Goal: Transaction & Acquisition: Book appointment/travel/reservation

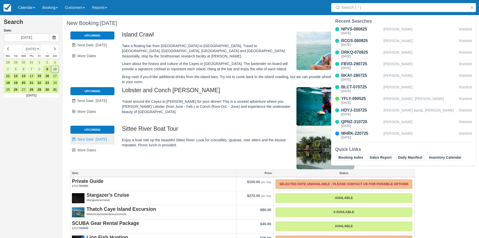
scroll to position [79, 0]
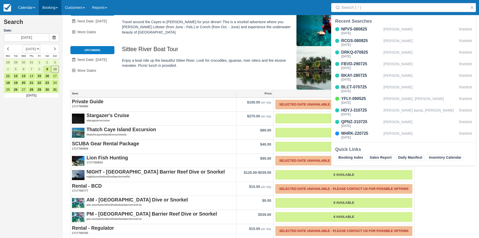
click at [55, 6] on link "Booking" at bounding box center [50, 7] width 23 height 15
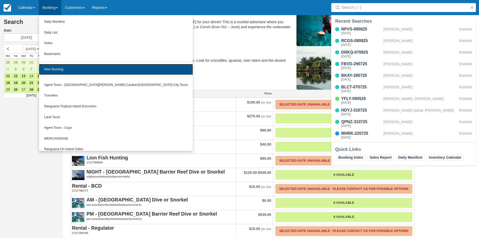
click at [64, 68] on link "New Booking" at bounding box center [116, 69] width 154 height 11
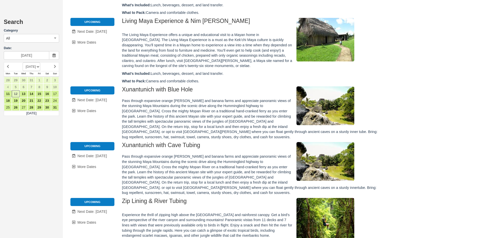
scroll to position [302, 0]
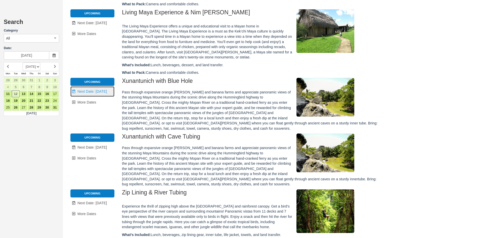
click at [97, 91] on link "Unavailable. Next Date: [DATE]" at bounding box center [92, 91] width 44 height 10
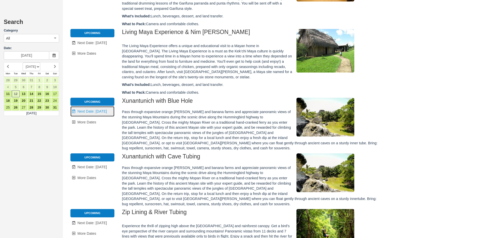
scroll to position [0, 0]
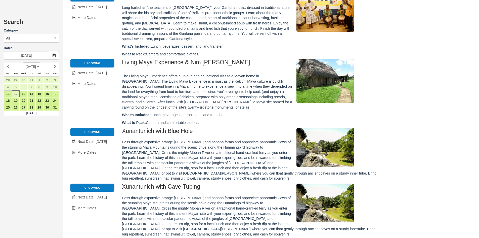
type input "[DATE]"
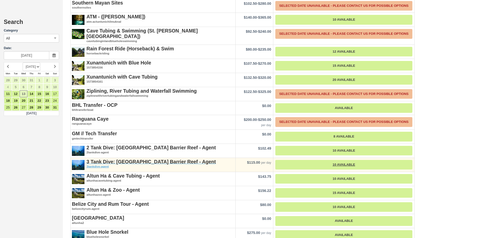
scroll to position [1029, 0]
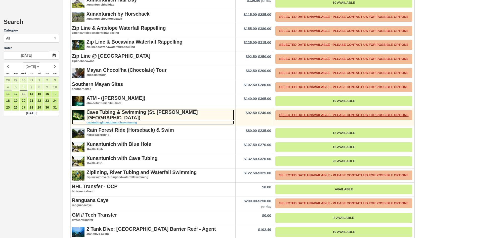
click at [148, 109] on strong "Cave Tubing & Swimming (St. [PERSON_NAME] [GEOGRAPHIC_DATA])" at bounding box center [141, 114] width 111 height 11
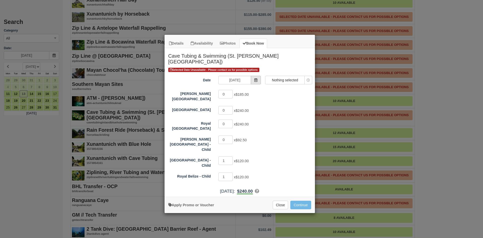
click at [255, 79] on icon "Item Modal" at bounding box center [256, 80] width 4 height 4
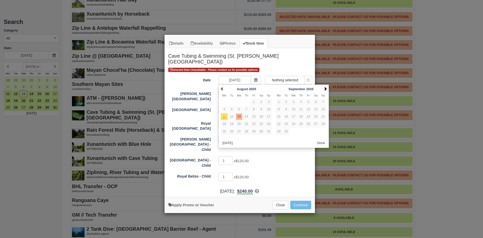
click at [326, 89] on link "Next" at bounding box center [325, 89] width 2 height 4
click at [286, 124] on link "18" at bounding box center [286, 123] width 7 height 7
type input "[DATE]"
select select "Item Modal"
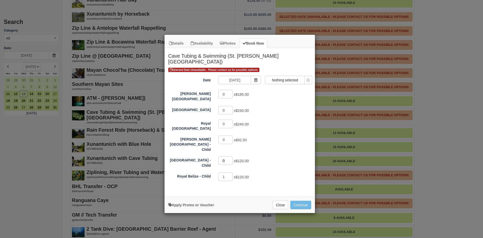
type input "0"
click at [230, 156] on input "0" at bounding box center [225, 160] width 15 height 9
select select "Item Modal"
type input "0"
click at [230, 172] on input "0" at bounding box center [225, 176] width 15 height 9
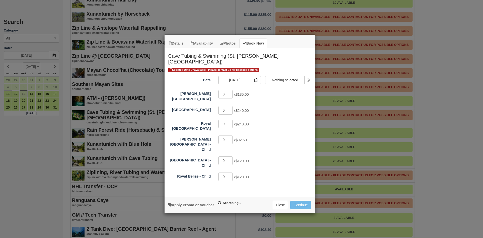
select select "Item Modal"
type input "1"
click at [230, 92] on input "1" at bounding box center [225, 94] width 15 height 9
select select "Item Modal"
click at [278, 78] on span "Nothing selected" at bounding box center [284, 79] width 39 height 5
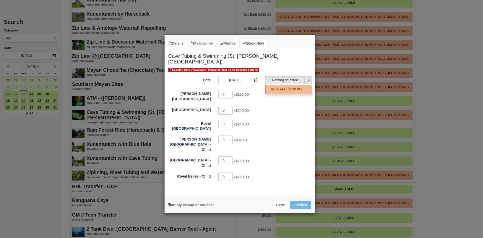
click at [285, 91] on ul "08:30 AM - 04:30 PM" at bounding box center [288, 89] width 46 height 9
click at [287, 81] on span "Nothing selected" at bounding box center [284, 79] width 39 height 5
click at [282, 90] on ul "08:30 AM - 04:30 PM" at bounding box center [288, 89] width 46 height 9
click at [240, 78] on input "[DATE]" at bounding box center [234, 80] width 33 height 9
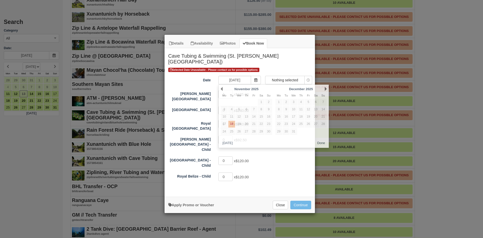
click at [278, 69] on div "Selected Date Unavailable - Please contact us for possible options" at bounding box center [239, 69] width 143 height 5
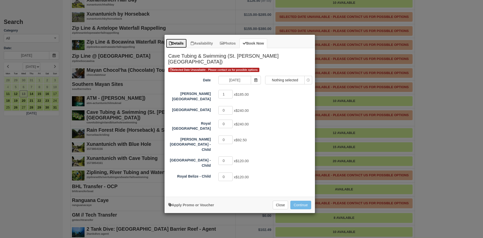
click at [179, 44] on link "Details" at bounding box center [176, 43] width 21 height 10
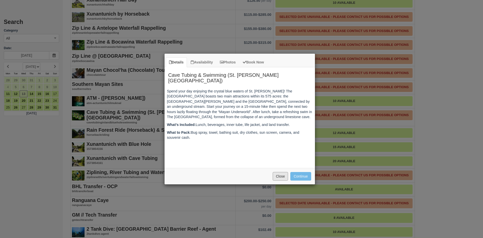
click at [284, 177] on button "Close" at bounding box center [280, 176] width 16 height 9
